Goal: Navigation & Orientation: Find specific page/section

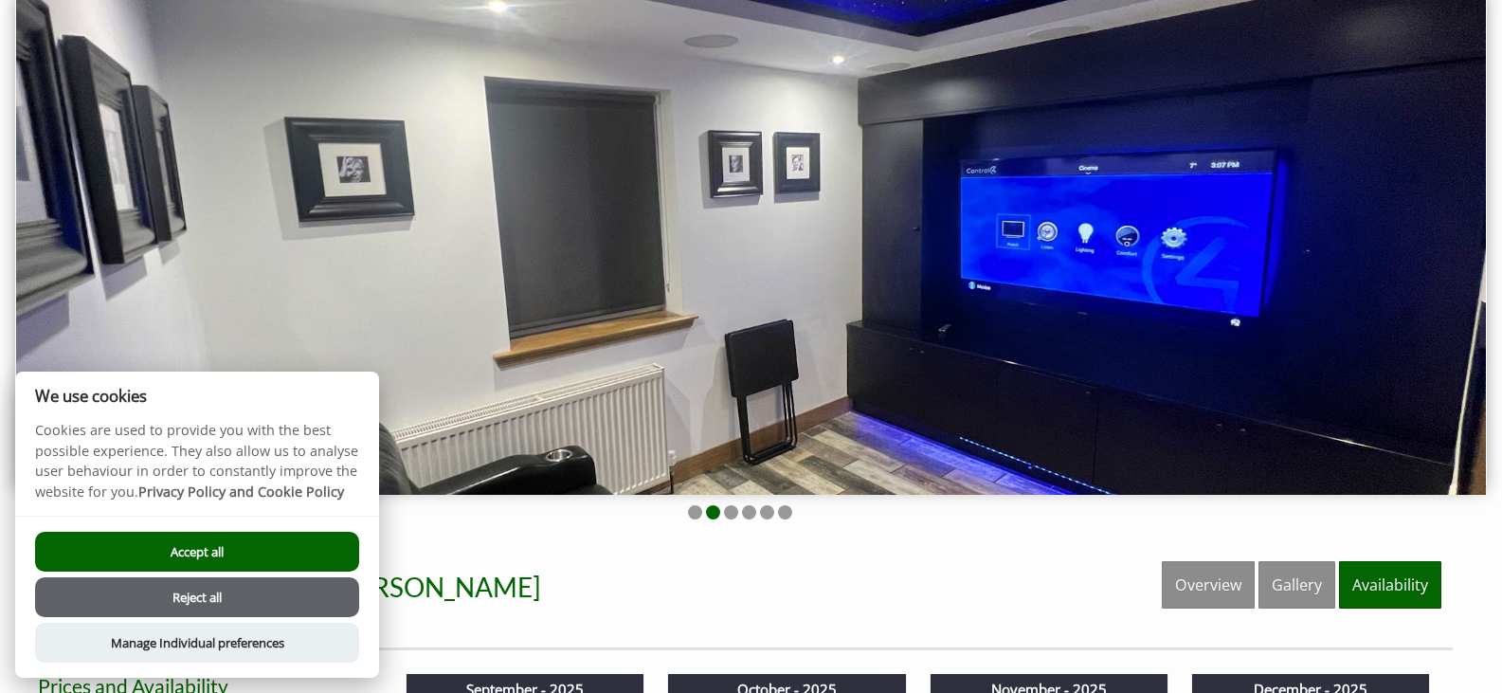
scroll to position [190, 0]
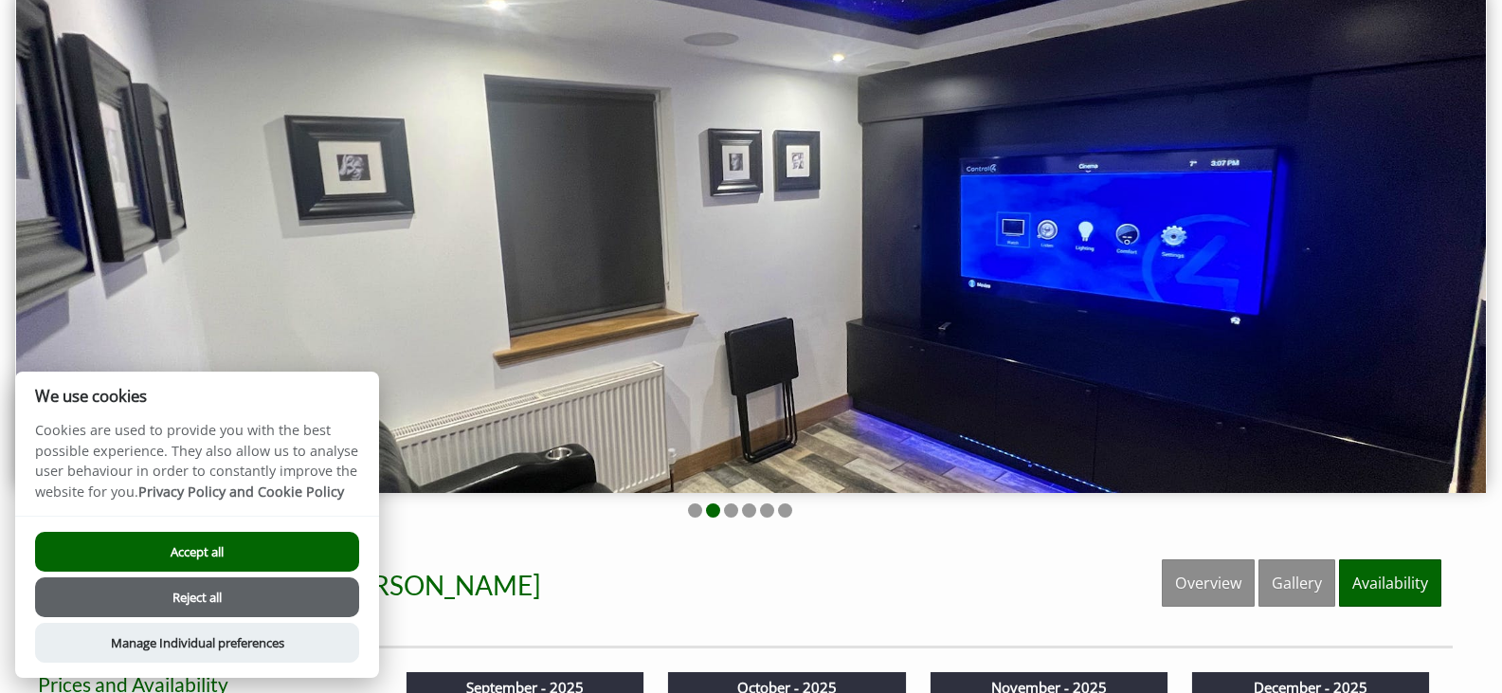
click at [302, 596] on button "Reject all" at bounding box center [197, 597] width 324 height 40
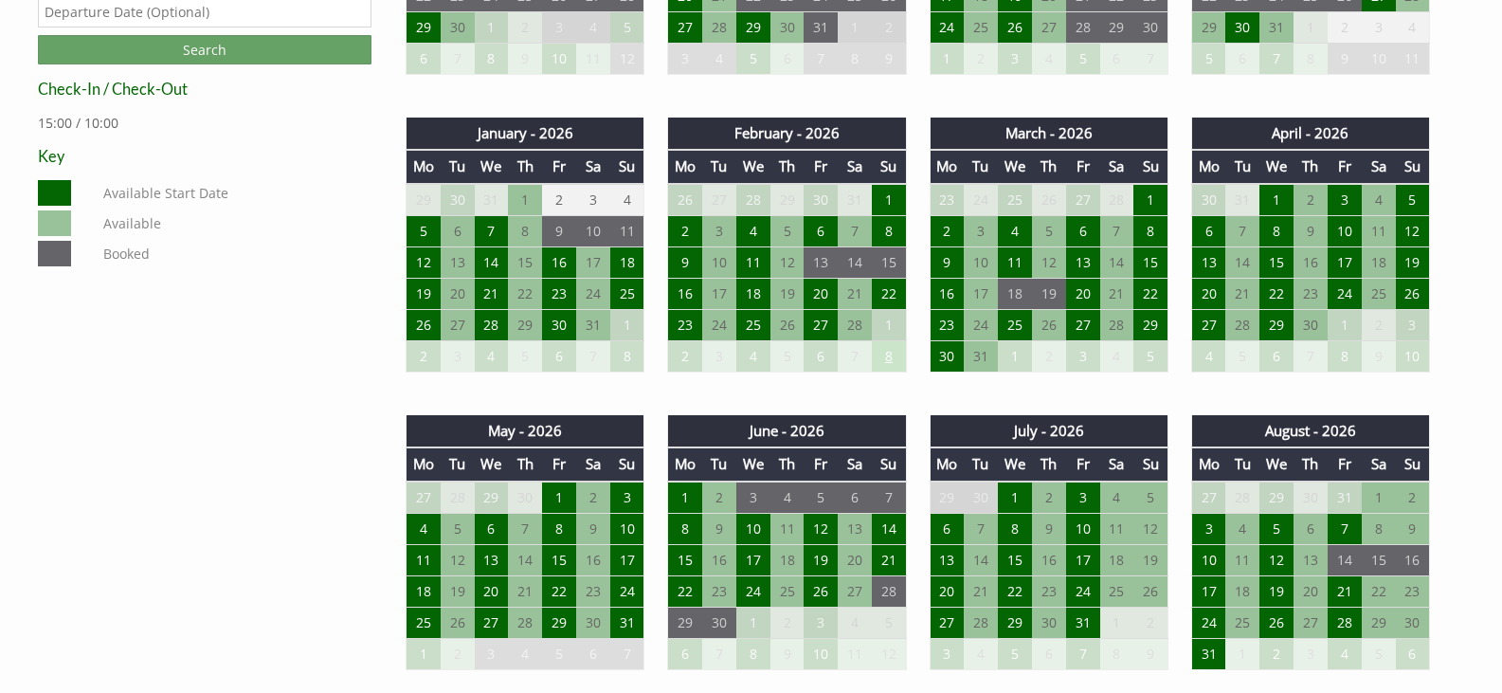
scroll to position [1042, 0]
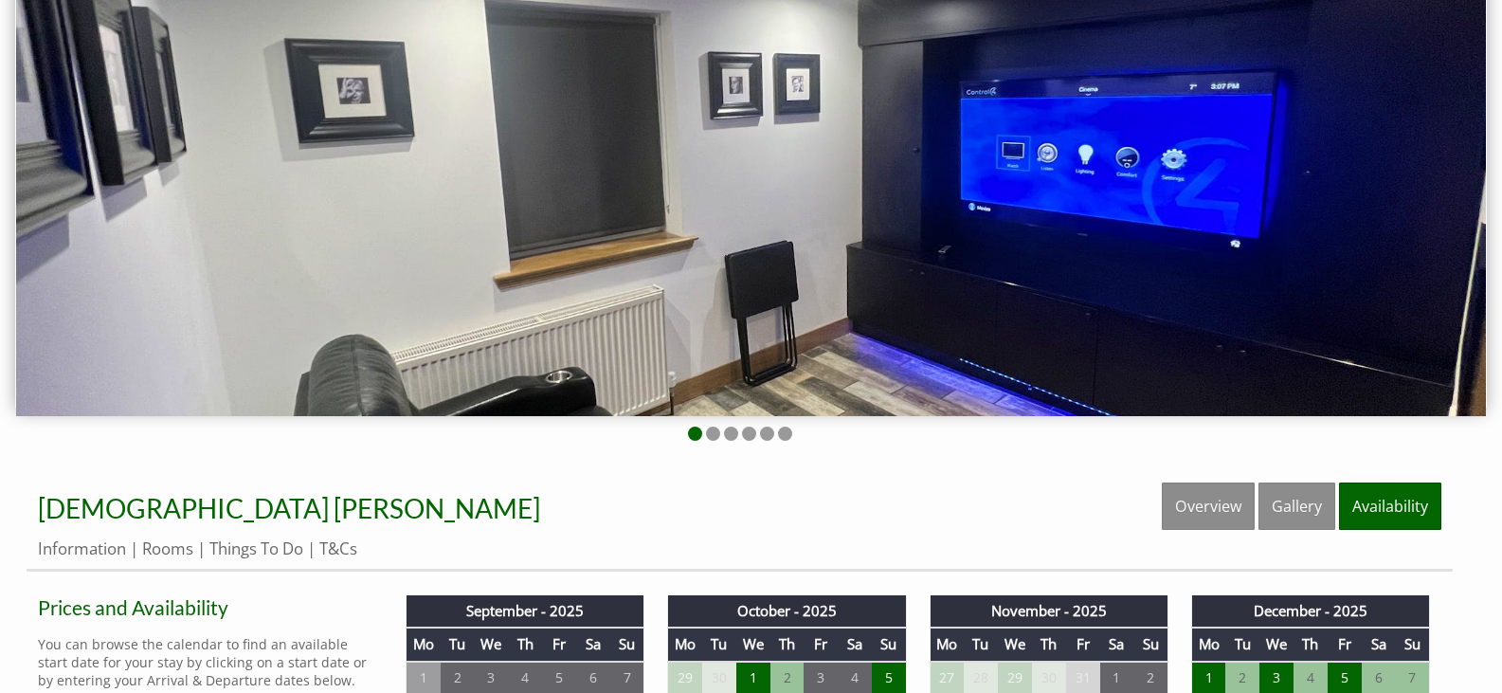
scroll to position [284, 0]
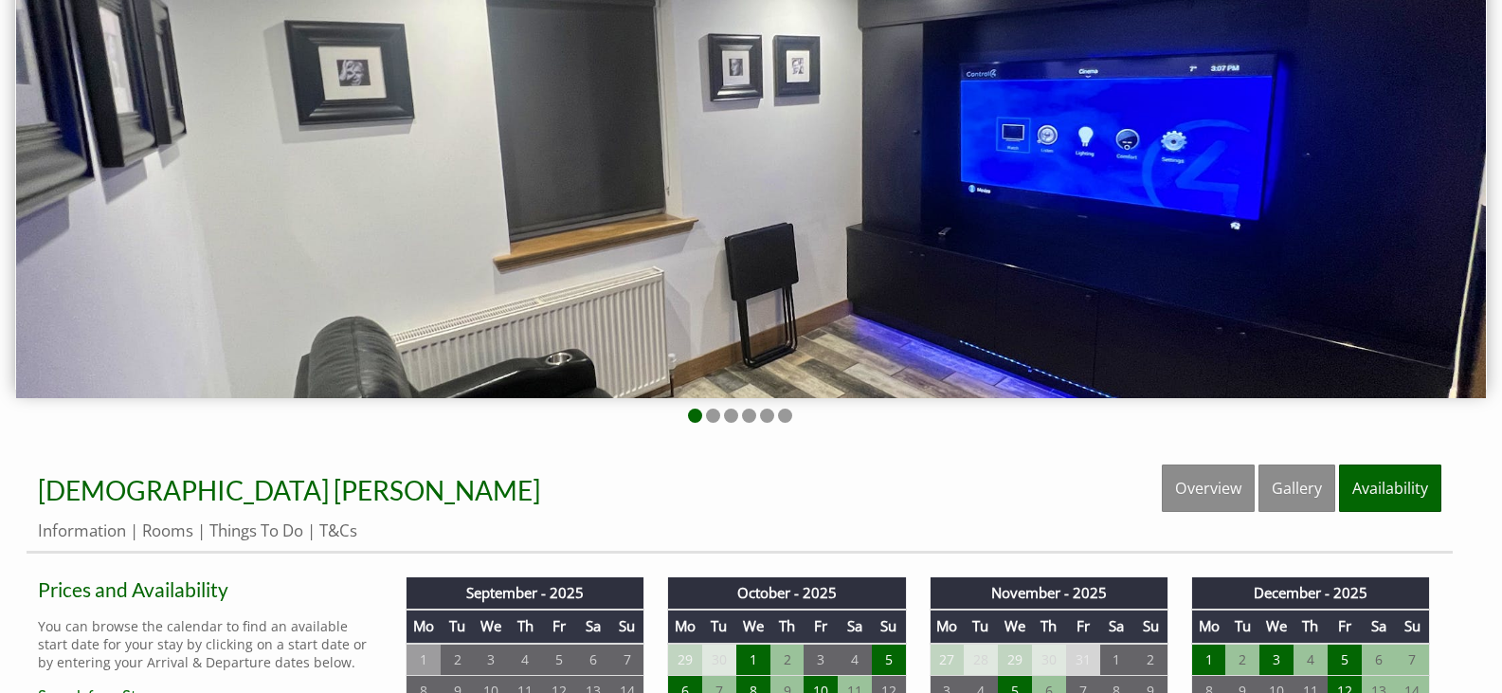
click at [967, 211] on img at bounding box center [751, 145] width 1470 height 505
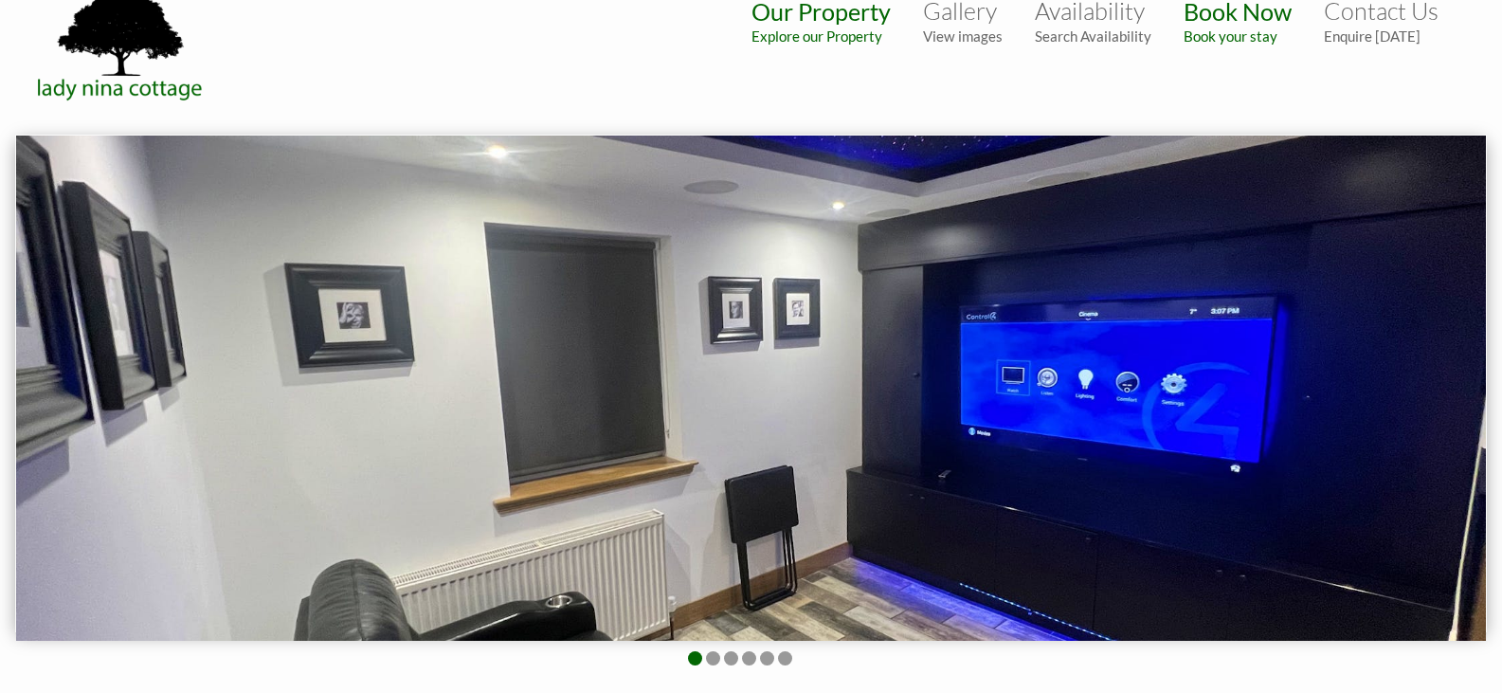
scroll to position [0, 0]
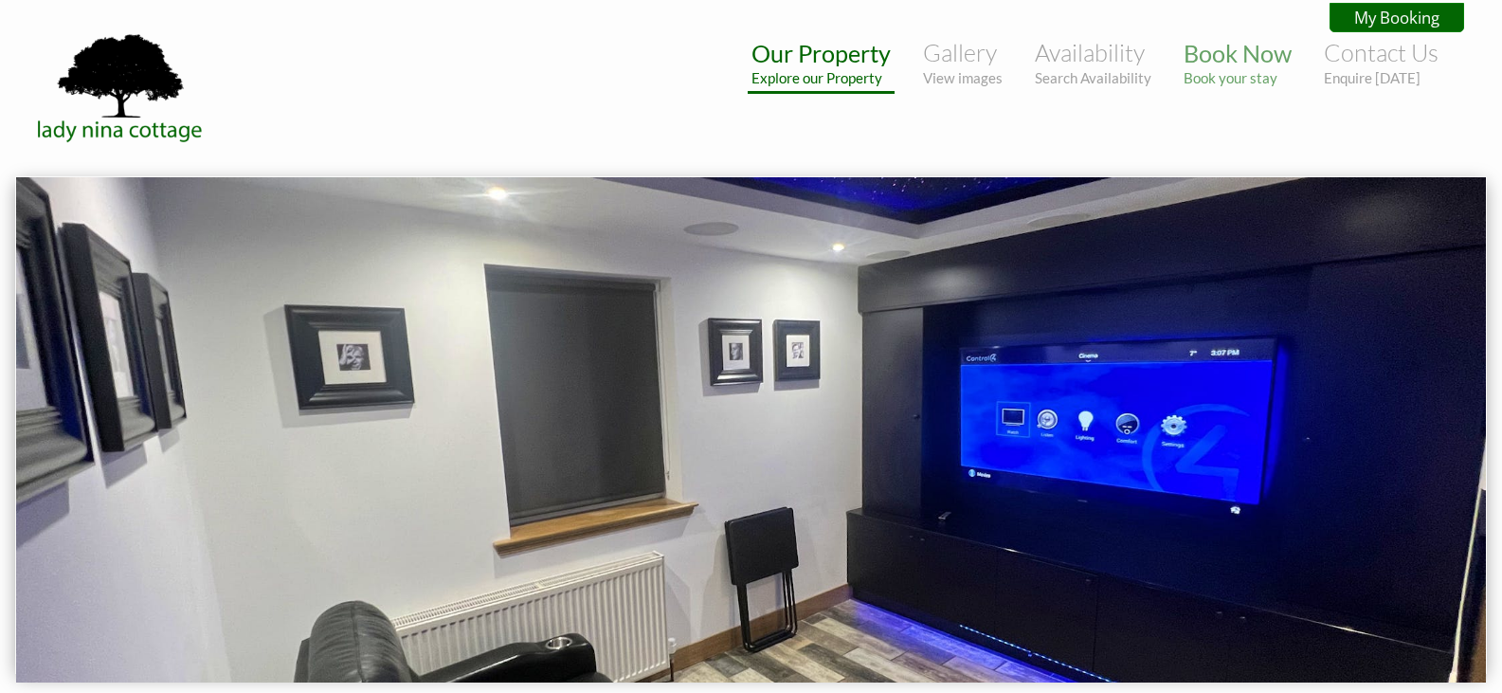
click at [829, 73] on small "Explore our Property" at bounding box center [820, 77] width 139 height 17
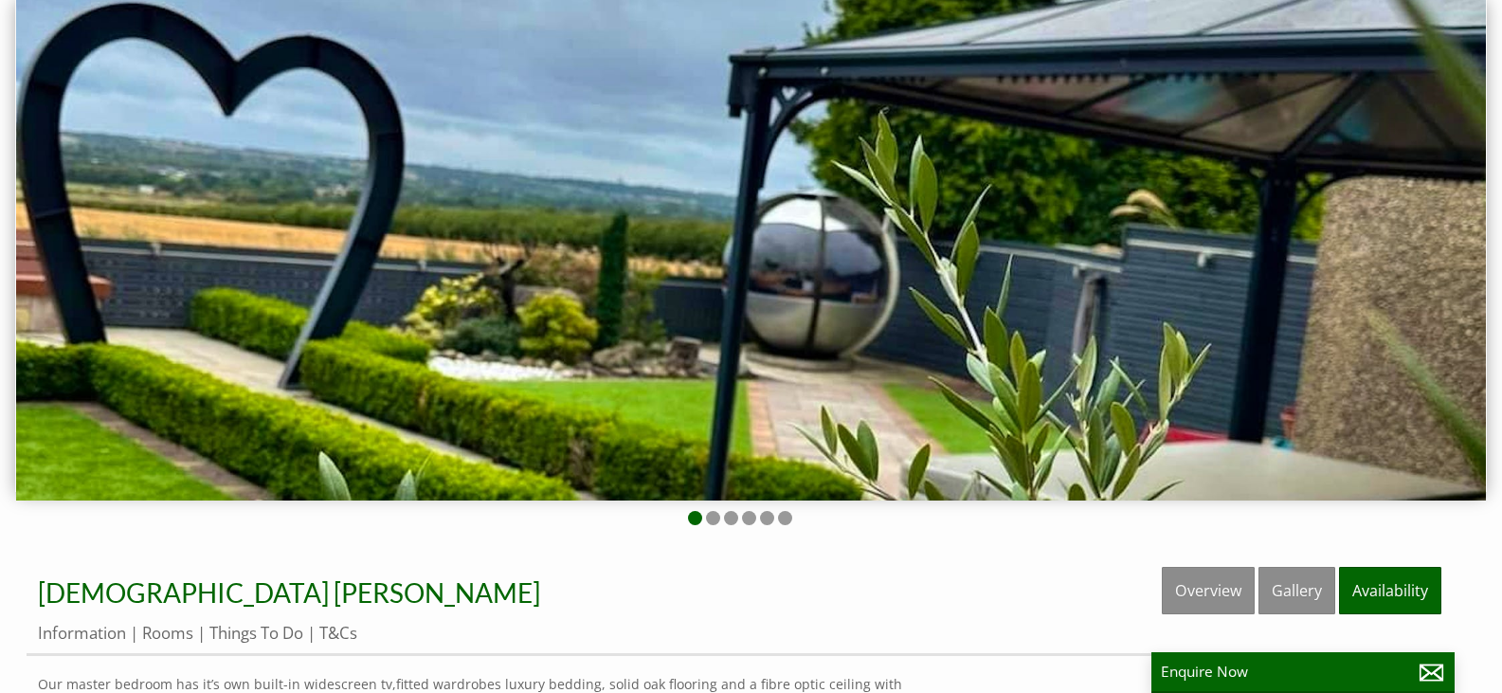
scroll to position [190, 0]
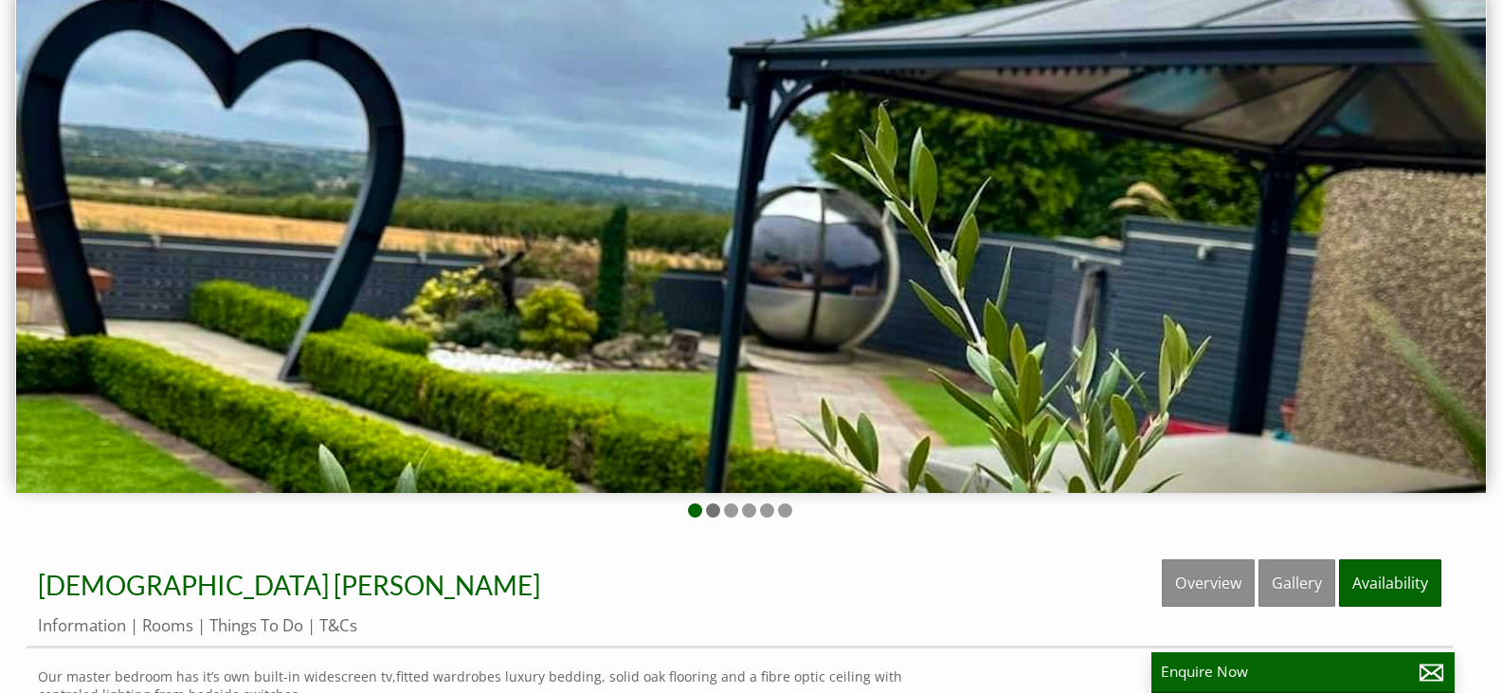
click at [707, 507] on li at bounding box center [713, 510] width 14 height 14
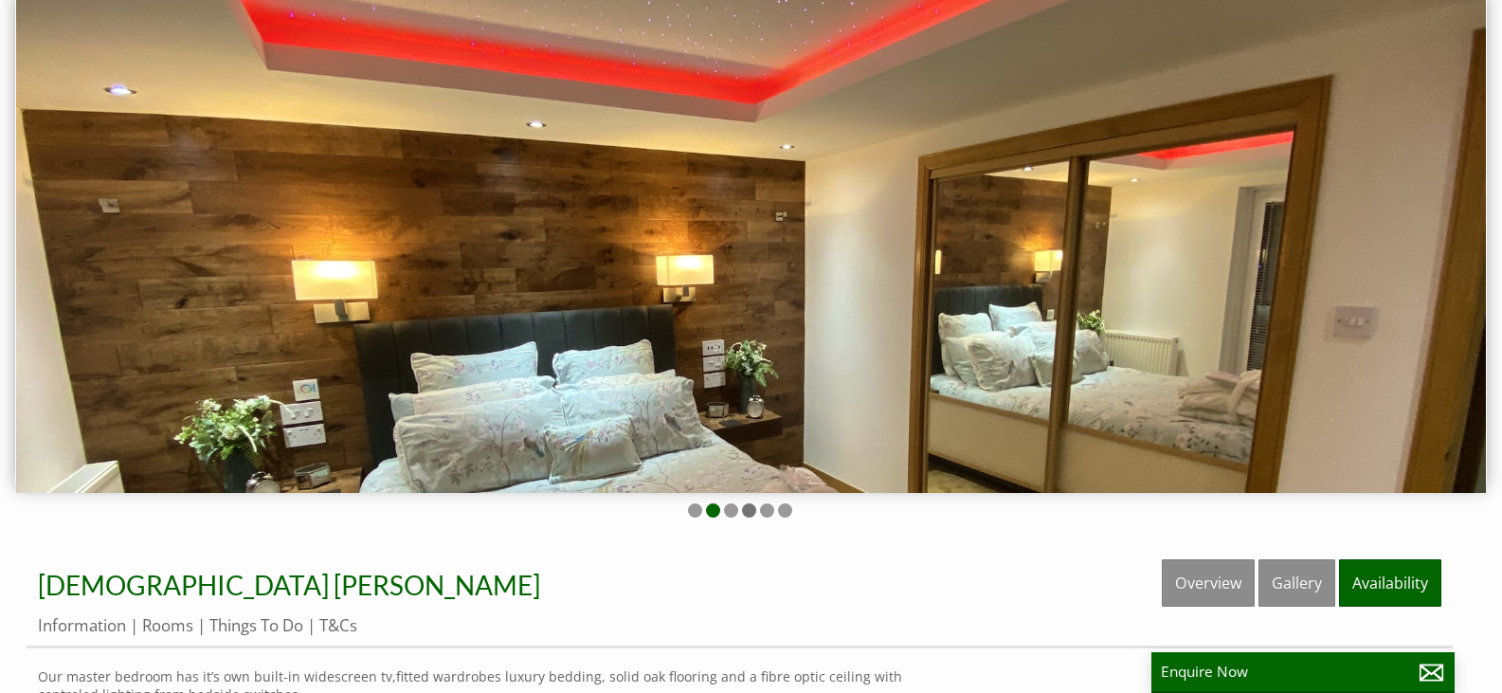
click at [744, 514] on li at bounding box center [749, 510] width 14 height 14
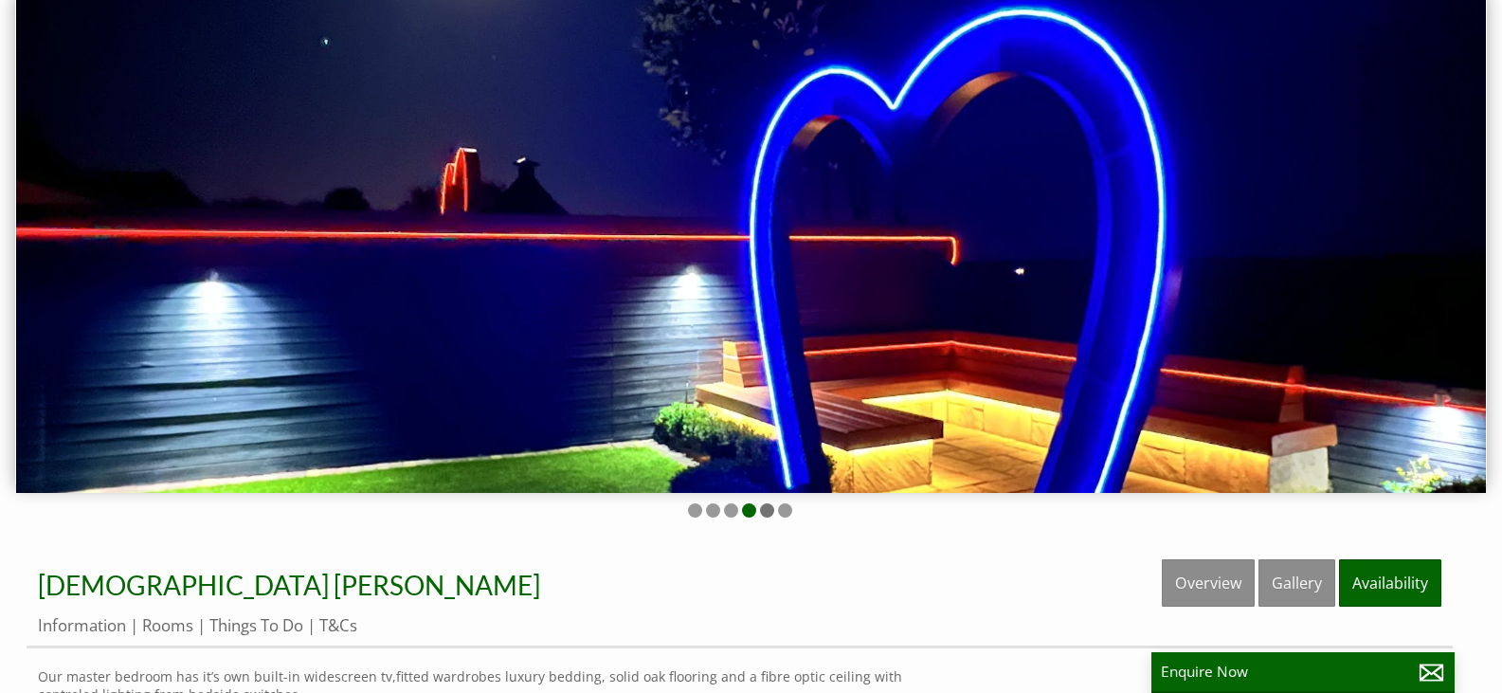
click at [771, 510] on li at bounding box center [767, 510] width 14 height 14
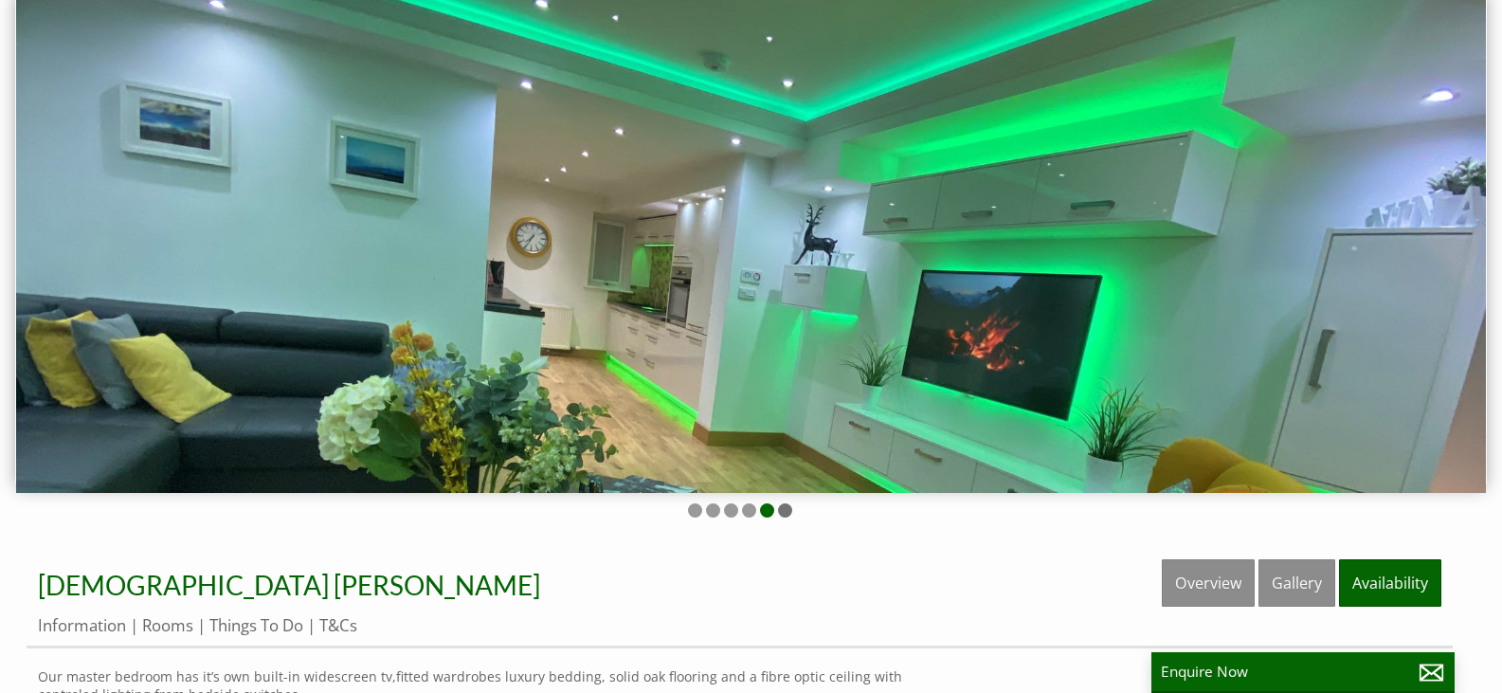
click at [786, 510] on li at bounding box center [785, 510] width 14 height 14
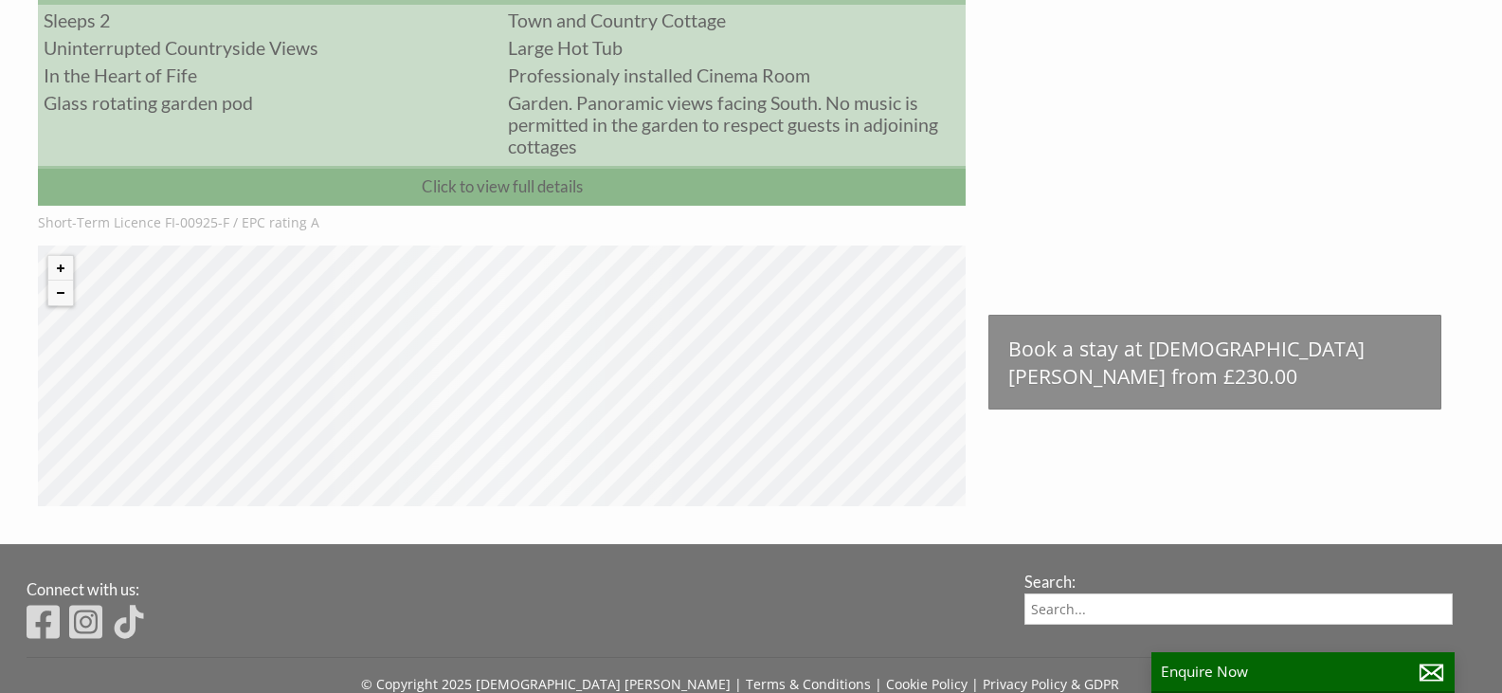
scroll to position [937, 0]
